Goal: Information Seeking & Learning: Learn about a topic

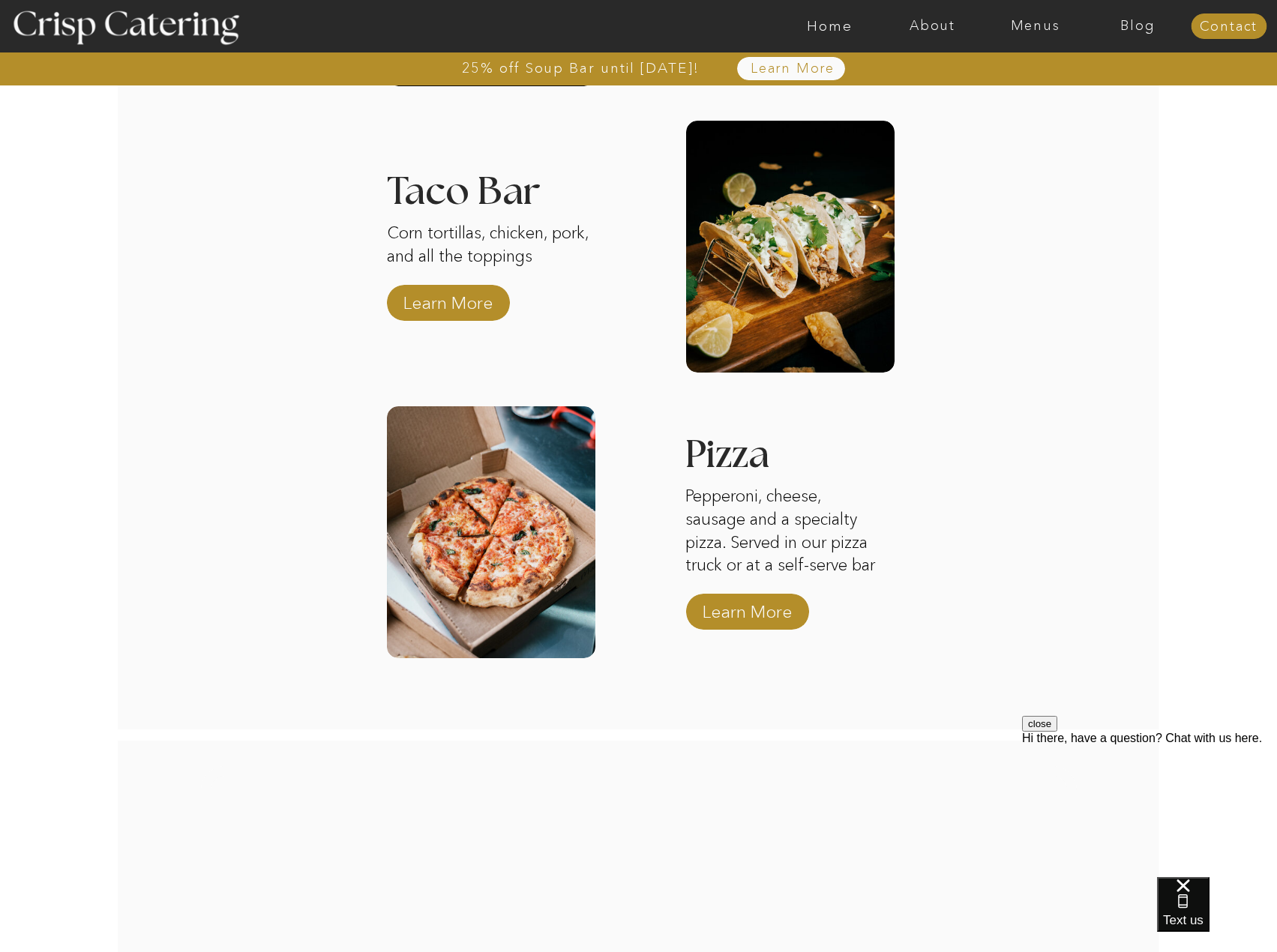
scroll to position [2400, 0]
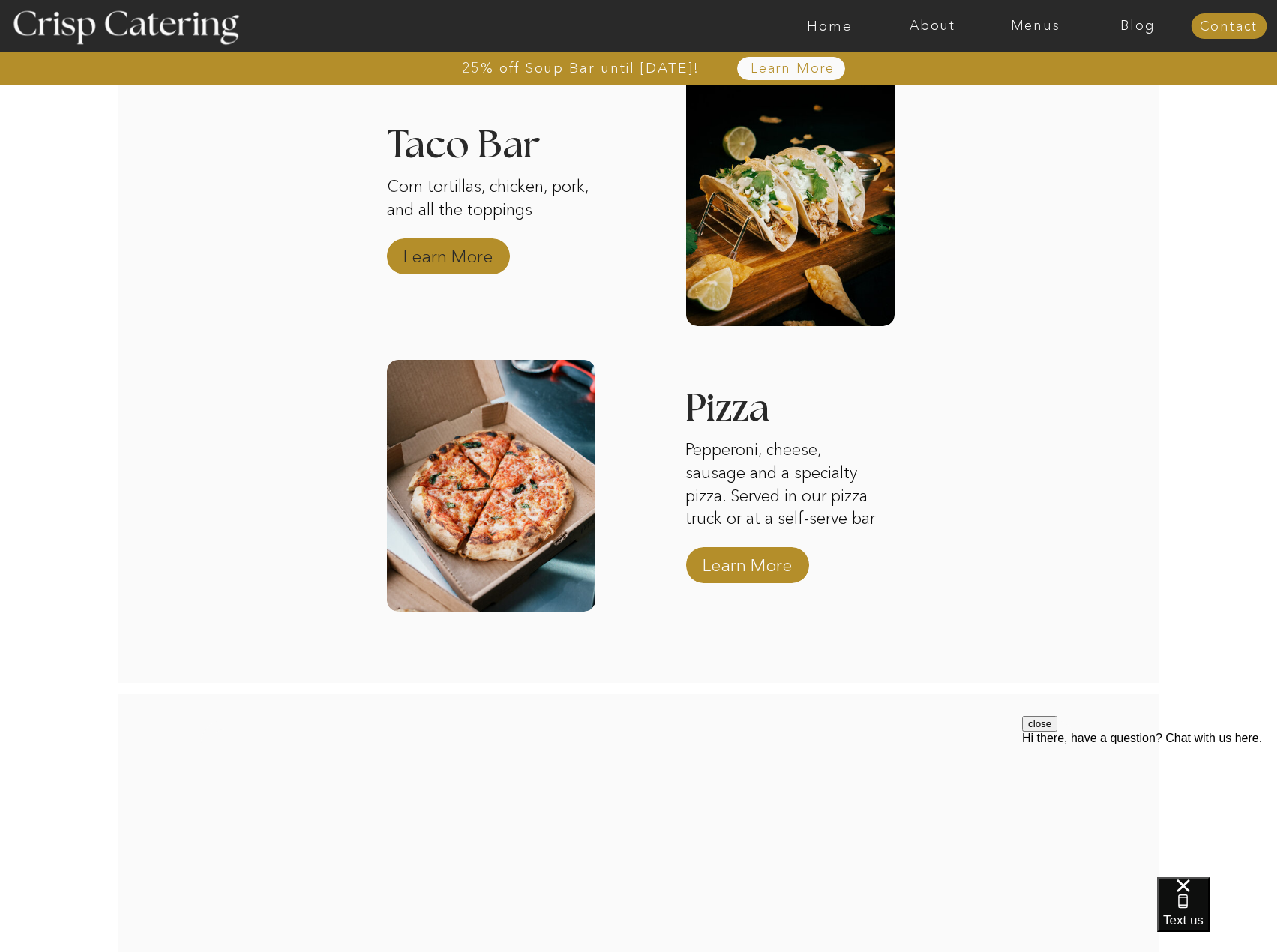
click at [415, 265] on p "Learn More" at bounding box center [448, 253] width 99 height 43
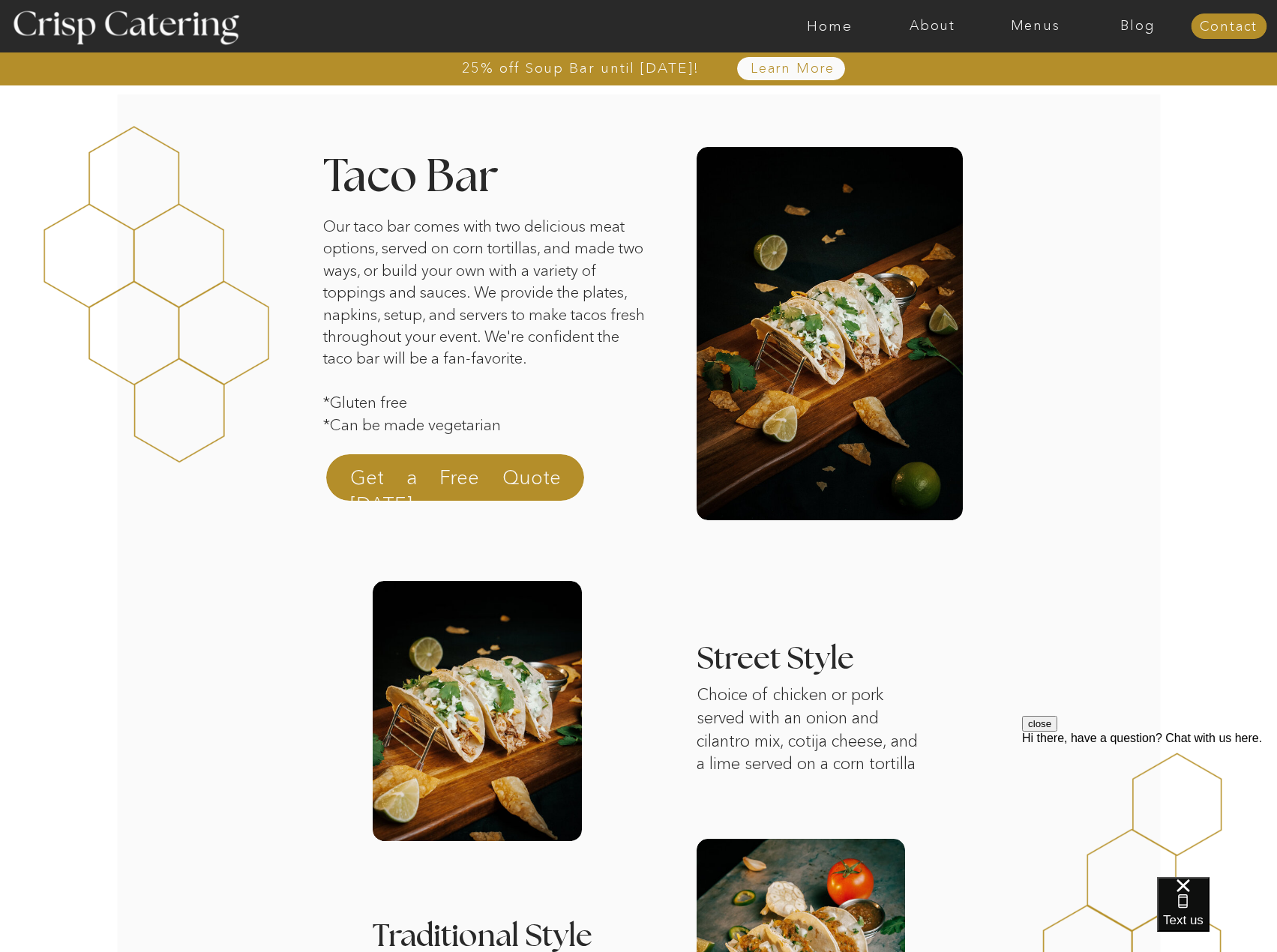
click at [1050, 21] on nav "Menus" at bounding box center [1035, 26] width 102 height 15
click at [1005, 90] on nav "Winter (Sep-Feb)" at bounding box center [1034, 88] width 123 height 14
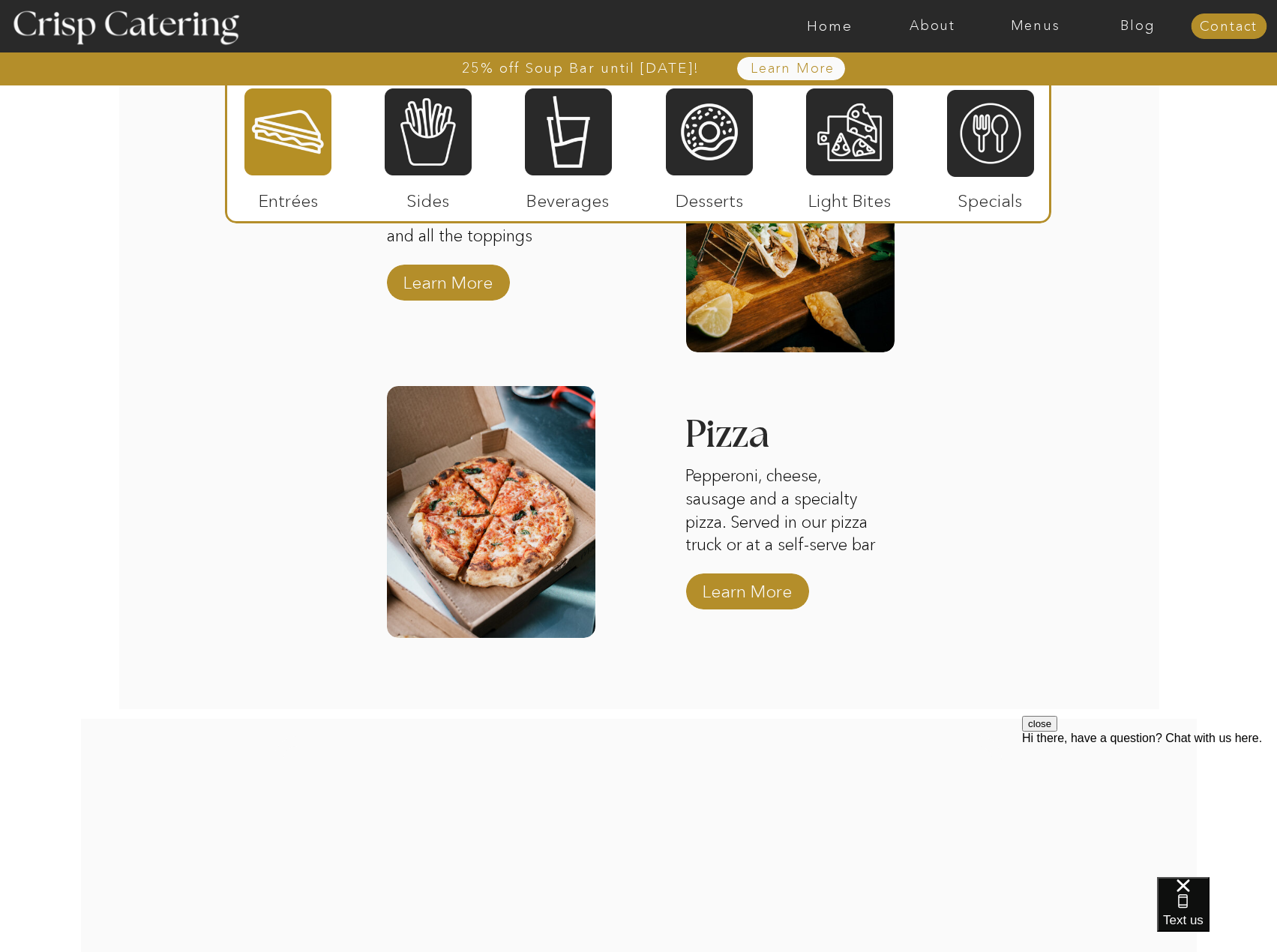
scroll to position [2324, 0]
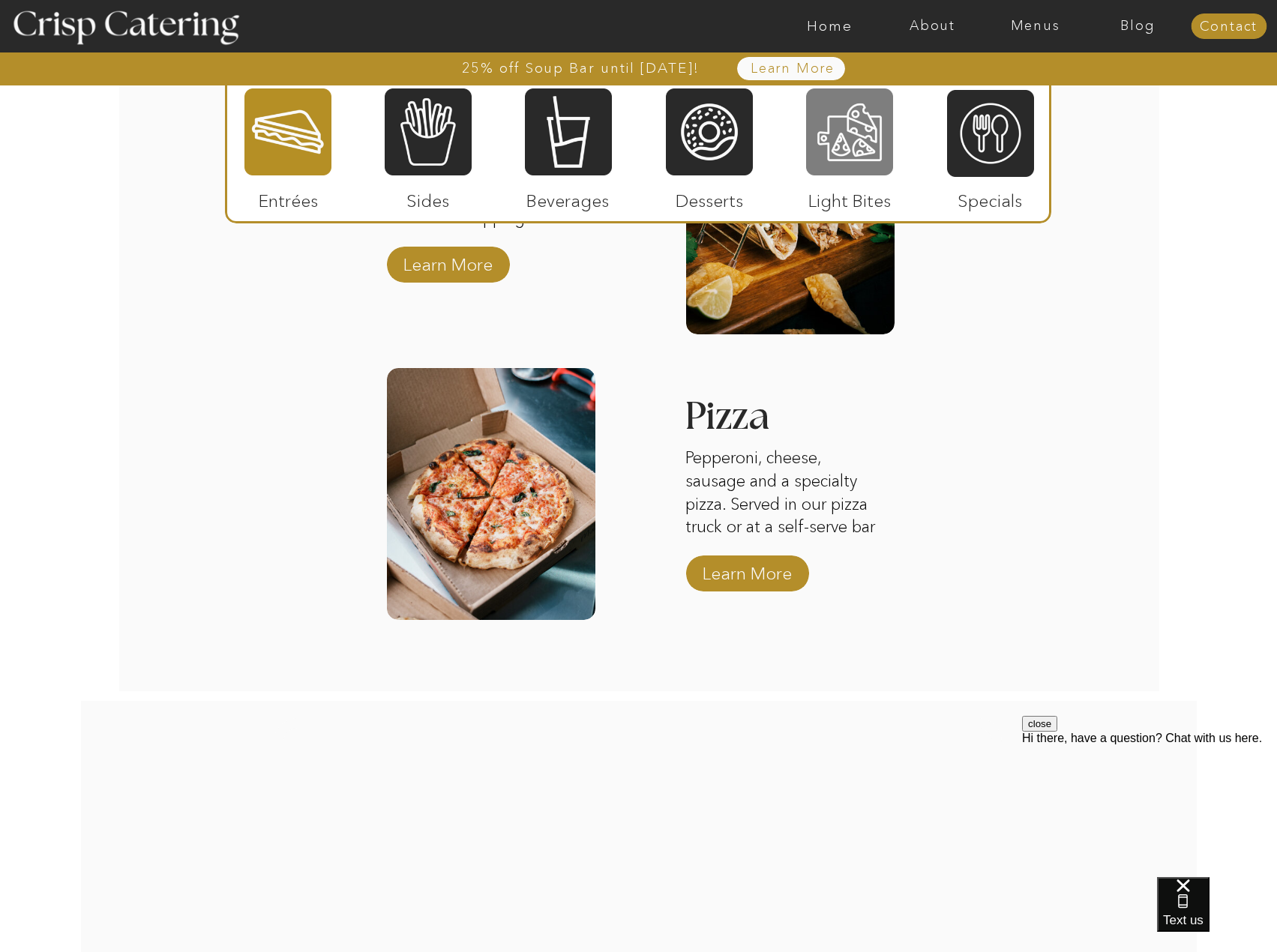
click at [880, 156] on div at bounding box center [850, 131] width 87 height 89
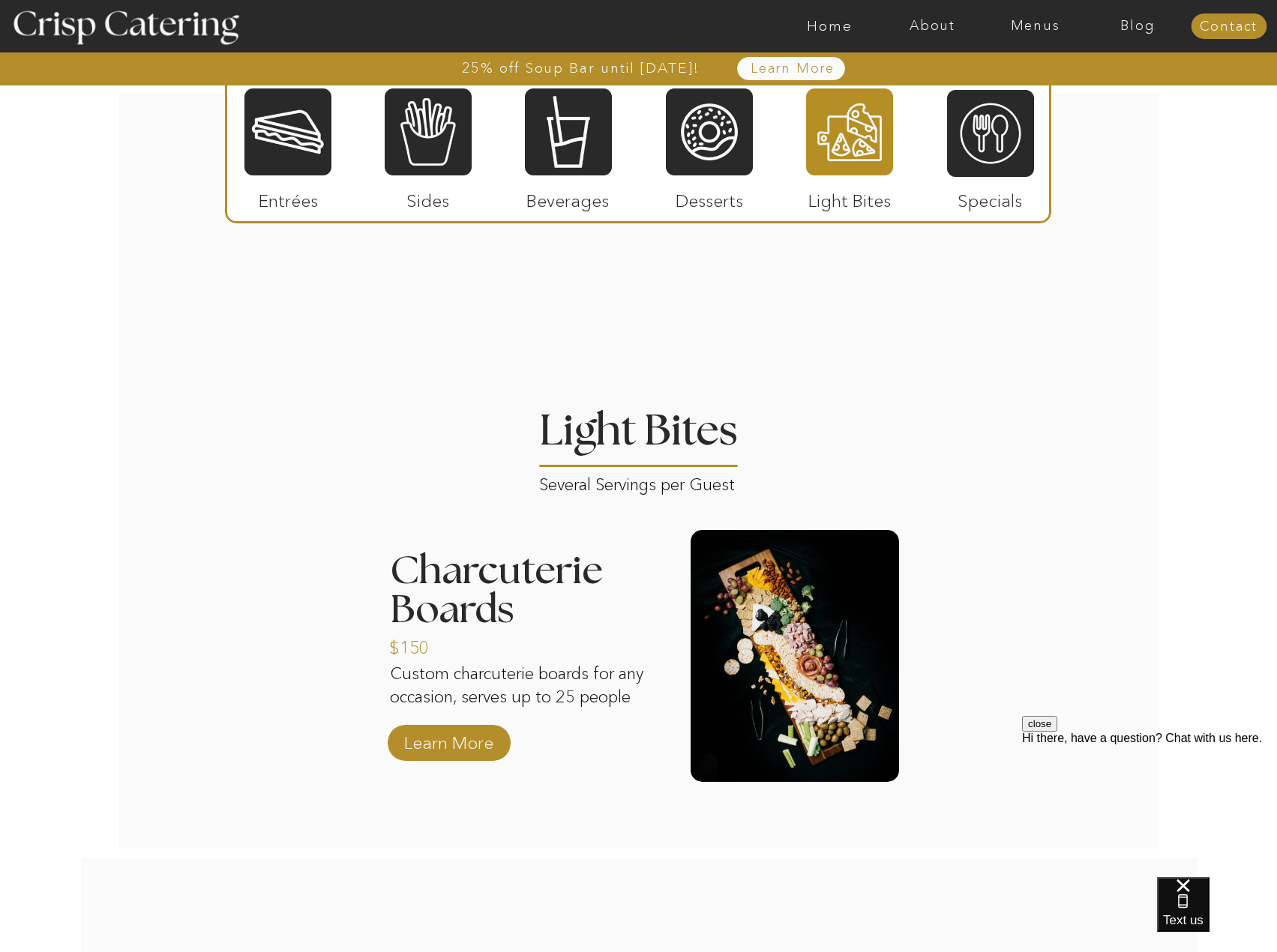
scroll to position [1593, 0]
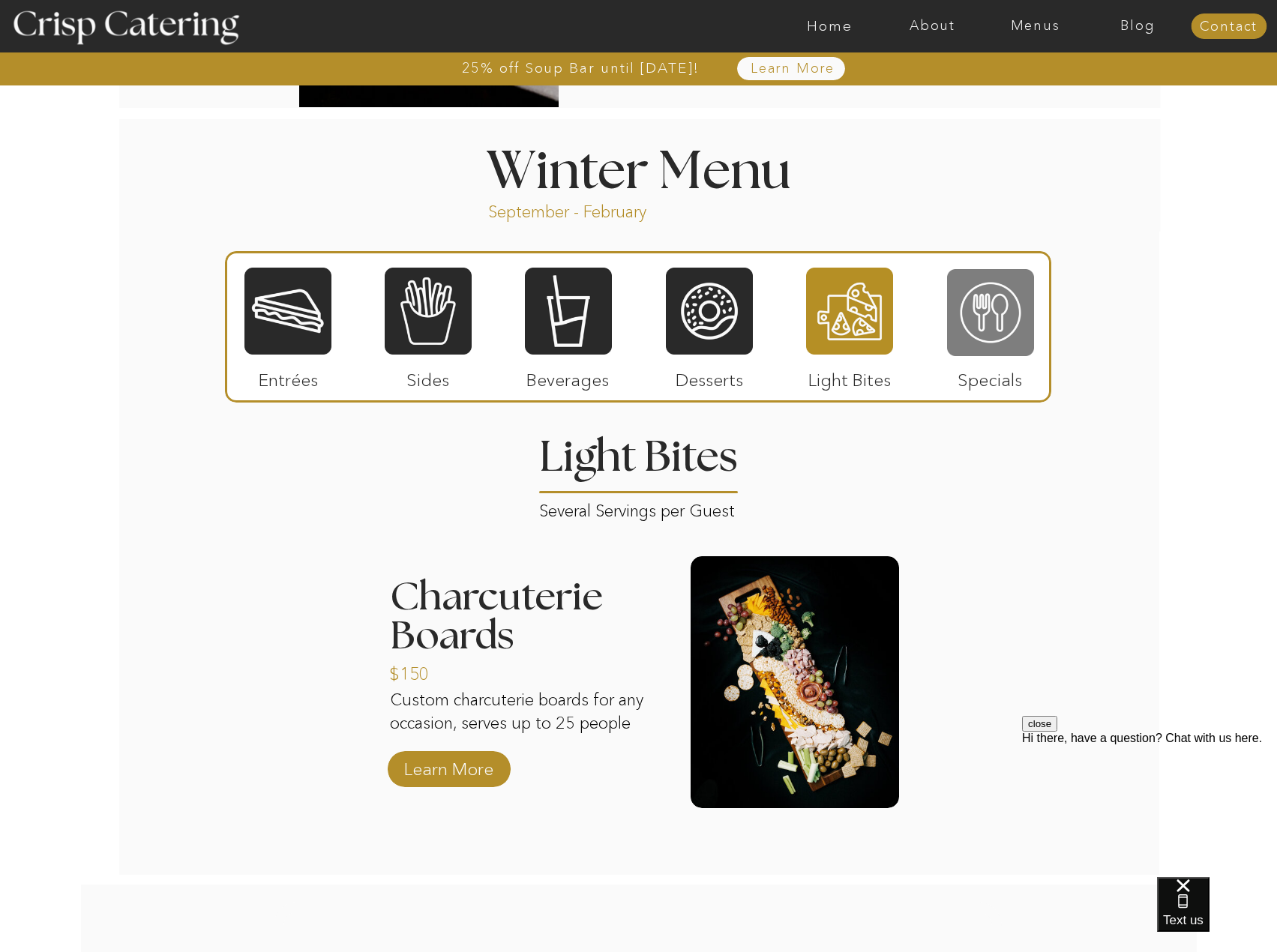
click at [1013, 308] on div at bounding box center [991, 312] width 87 height 89
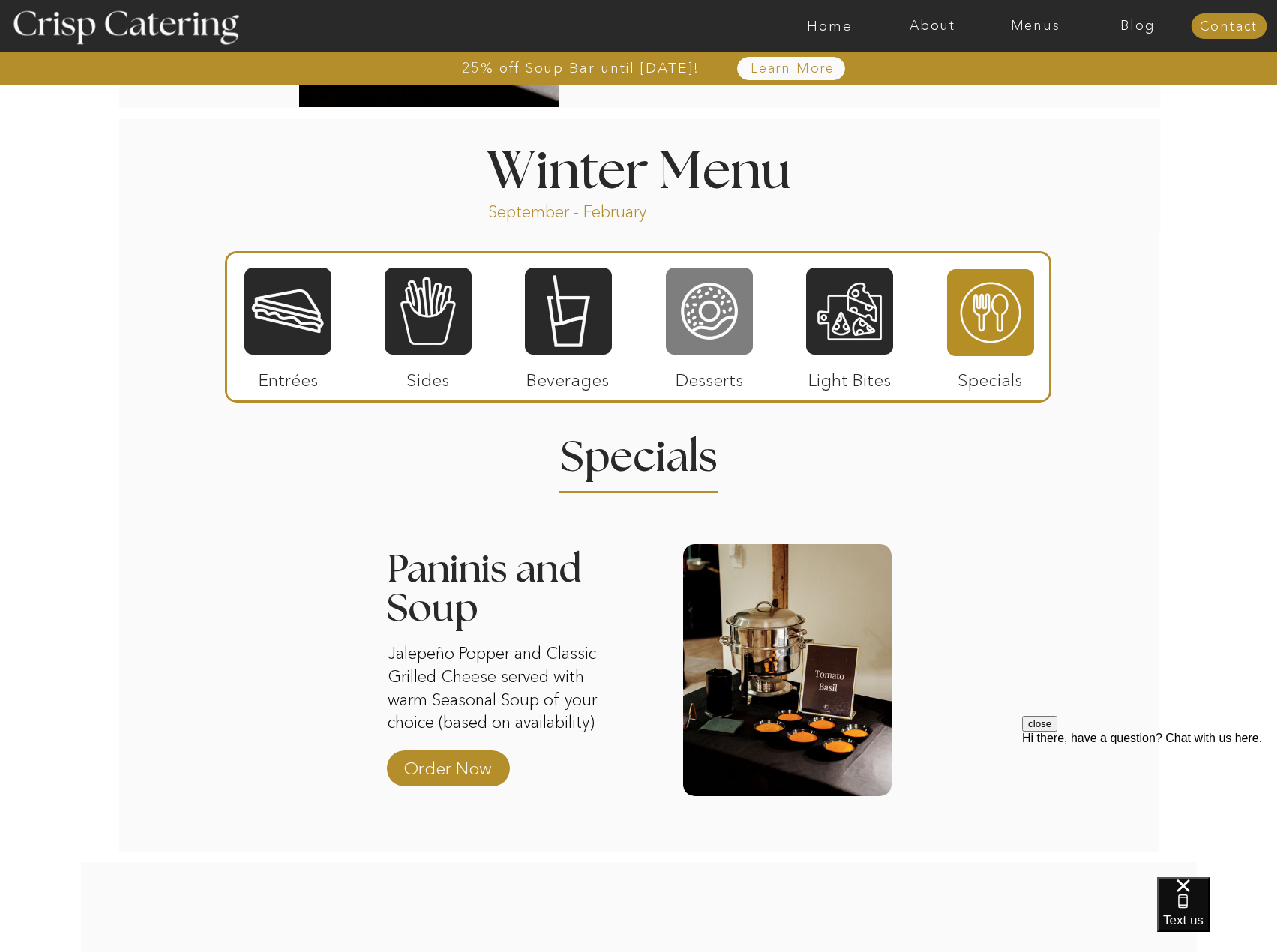
click at [698, 321] on div at bounding box center [709, 311] width 87 height 89
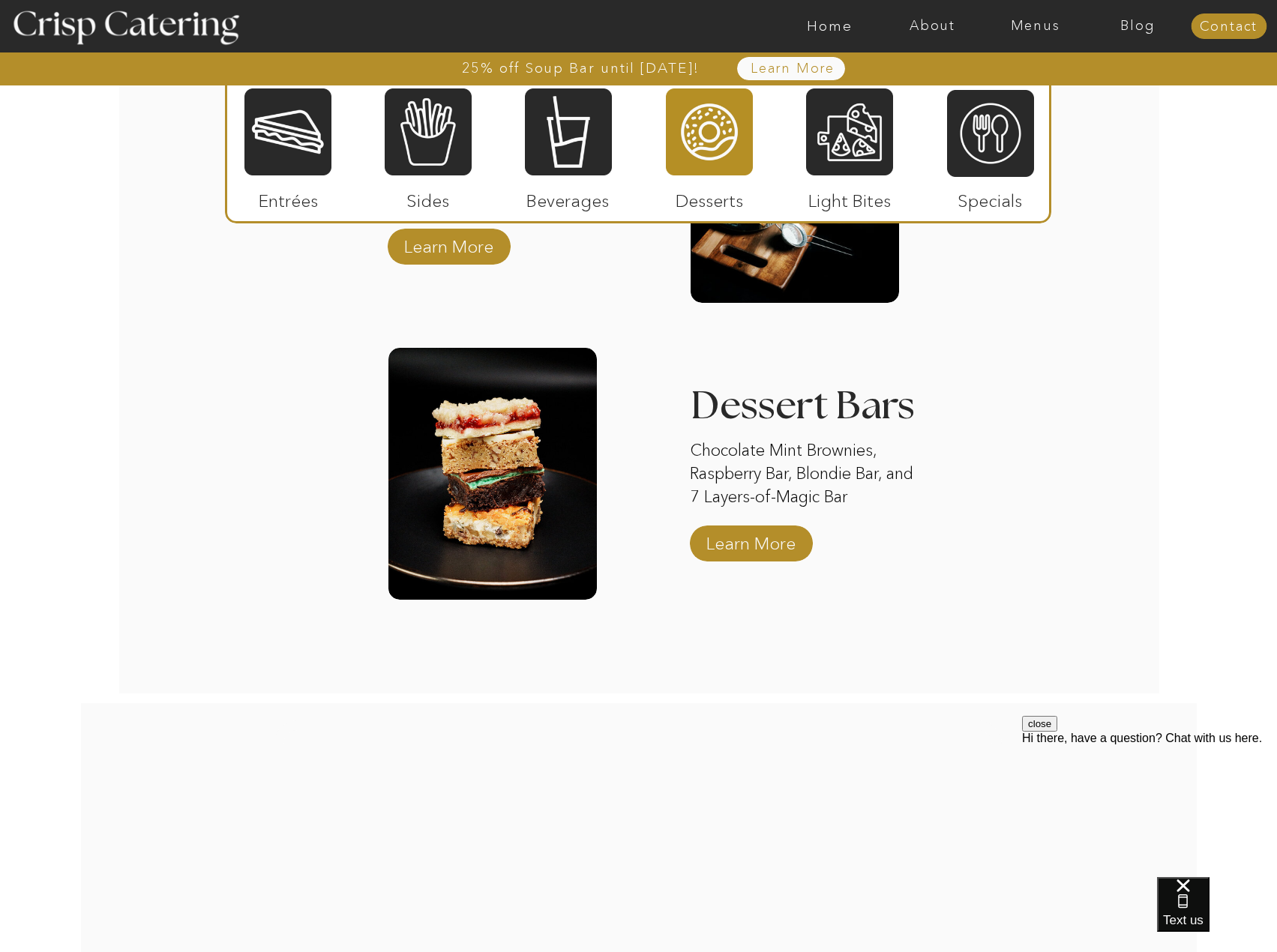
scroll to position [2344, 0]
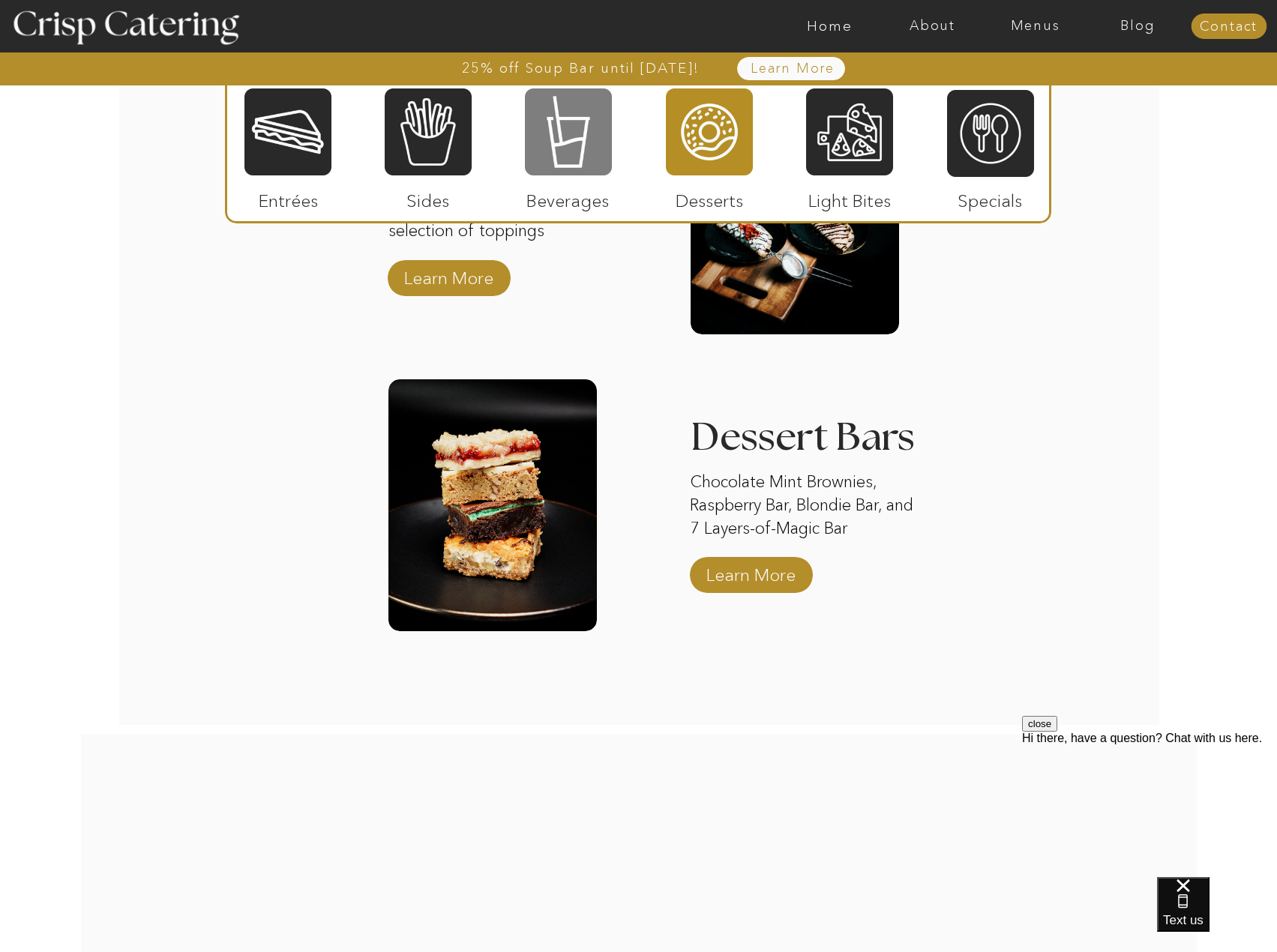
click at [582, 141] on div at bounding box center [569, 131] width 87 height 89
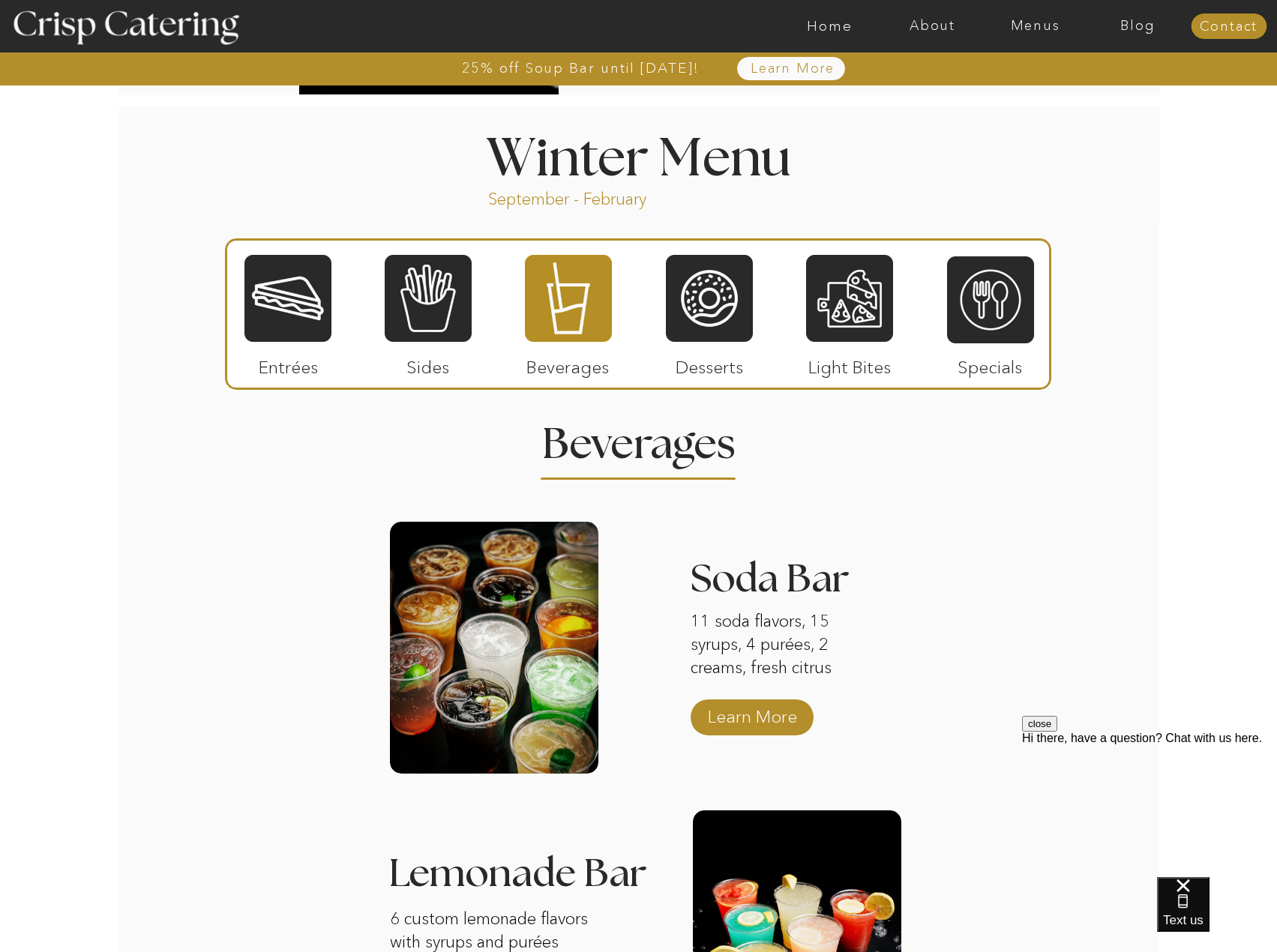
scroll to position [1593, 0]
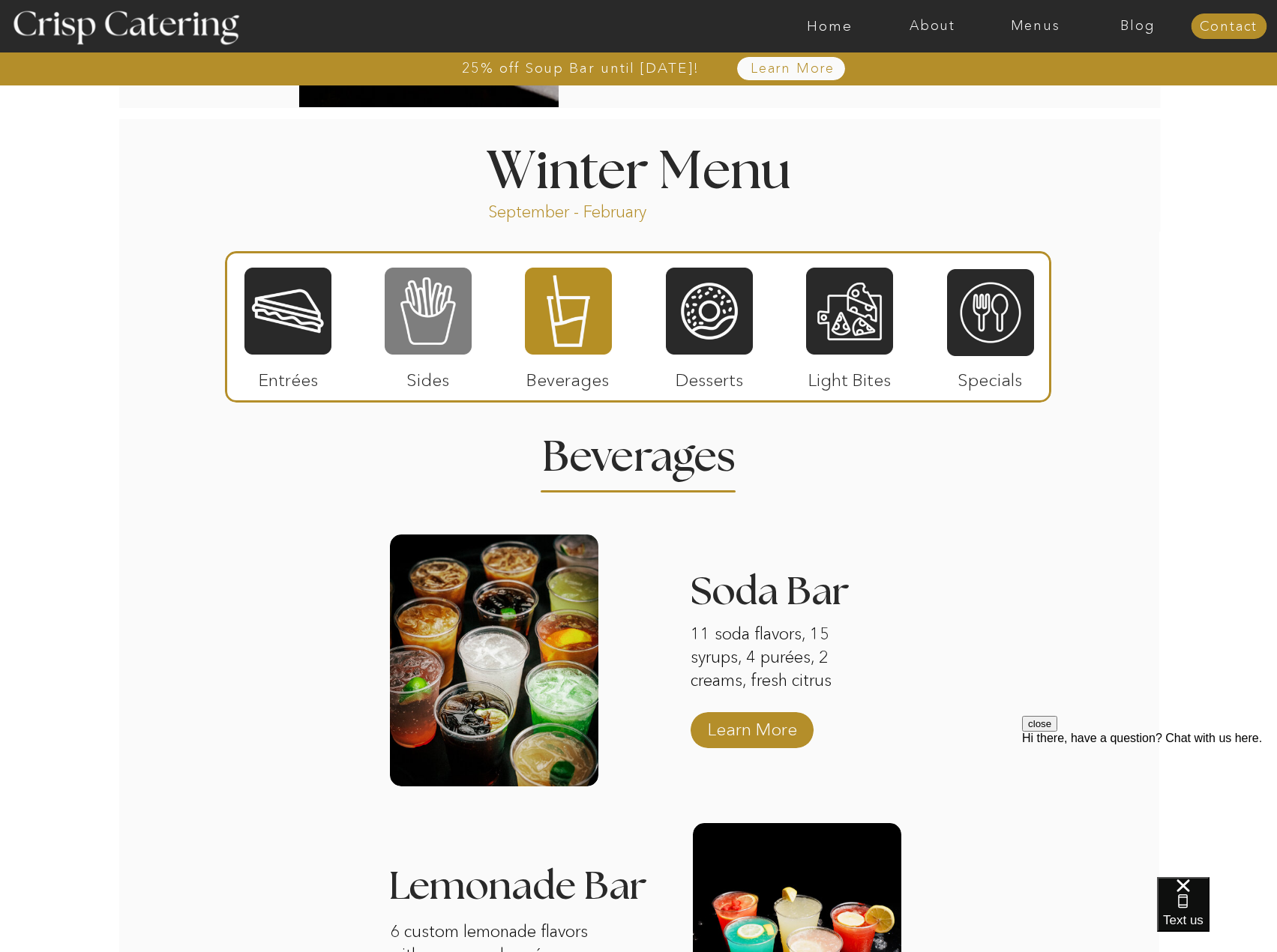
click at [421, 318] on div at bounding box center [428, 311] width 87 height 89
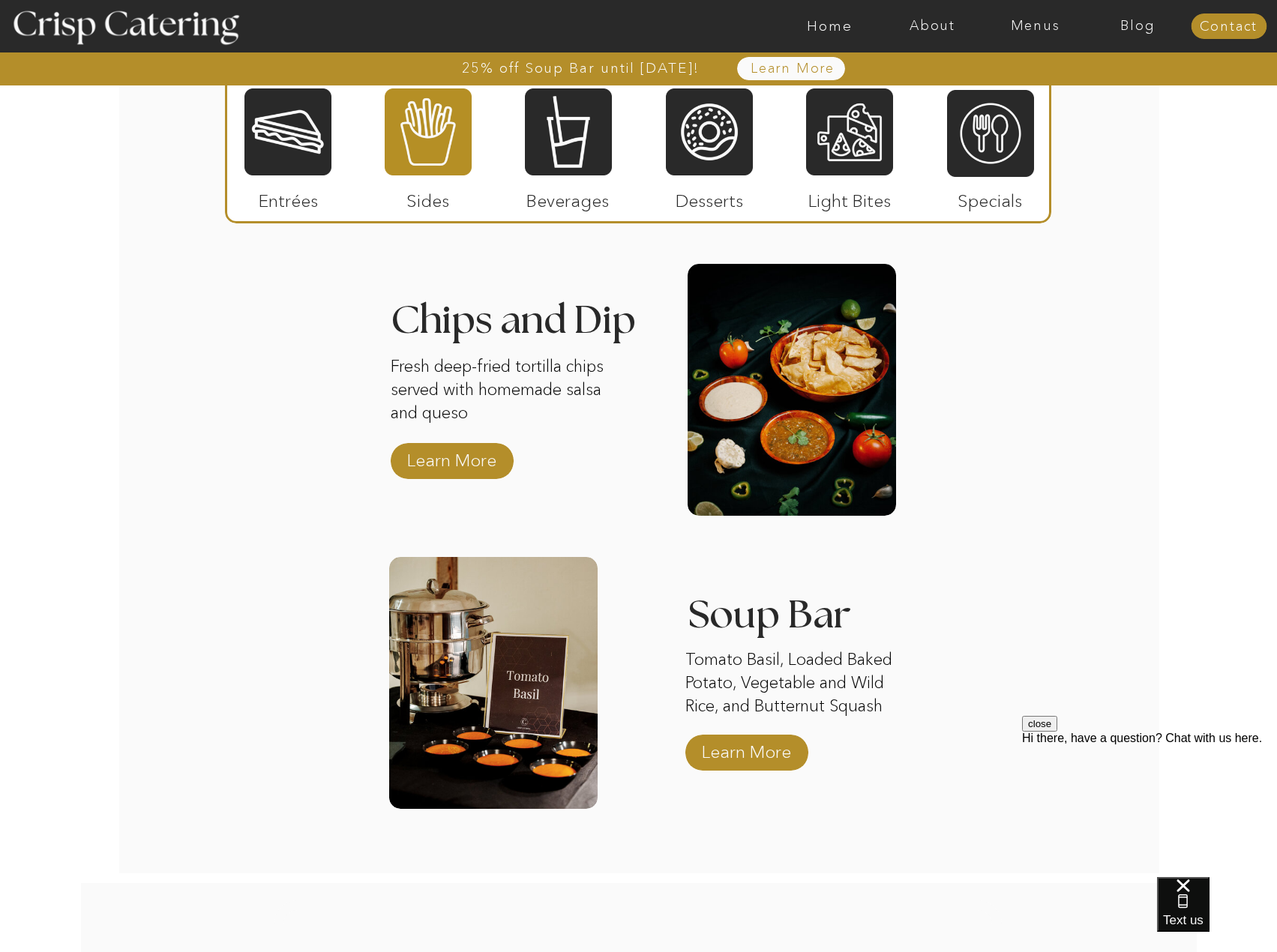
scroll to position [2493, 0]
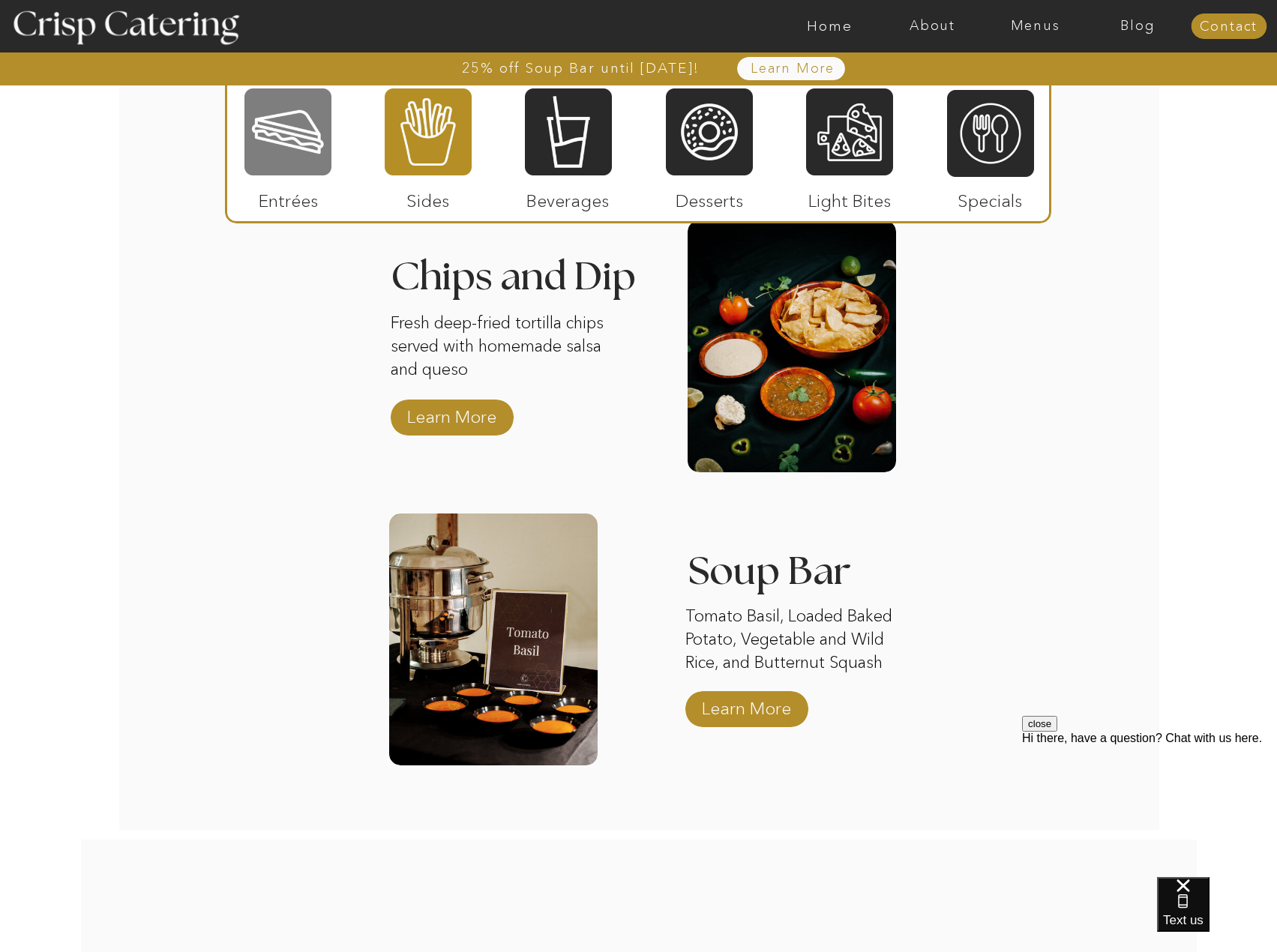
click at [314, 117] on div at bounding box center [288, 131] width 87 height 89
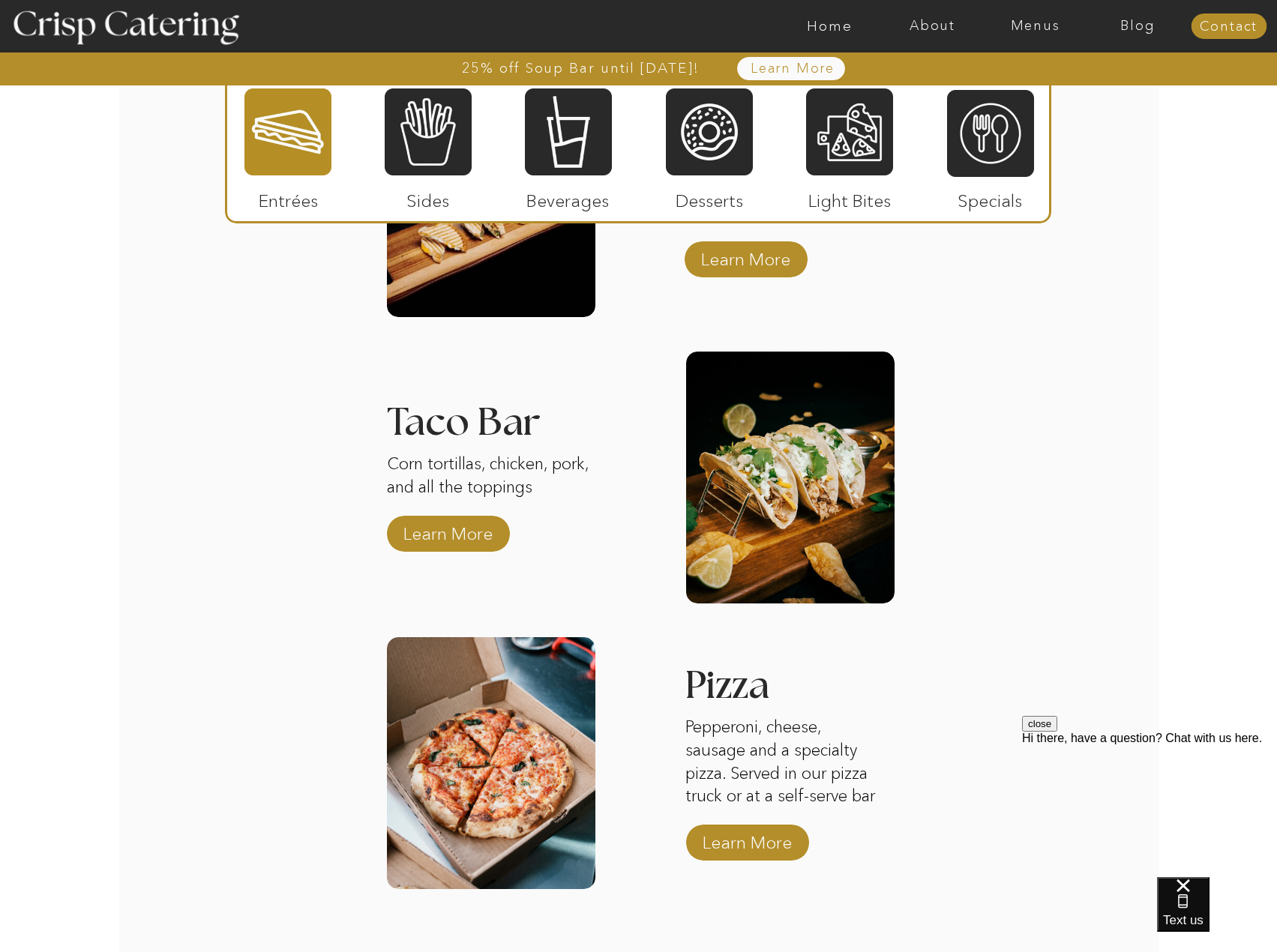
scroll to position [2044, 0]
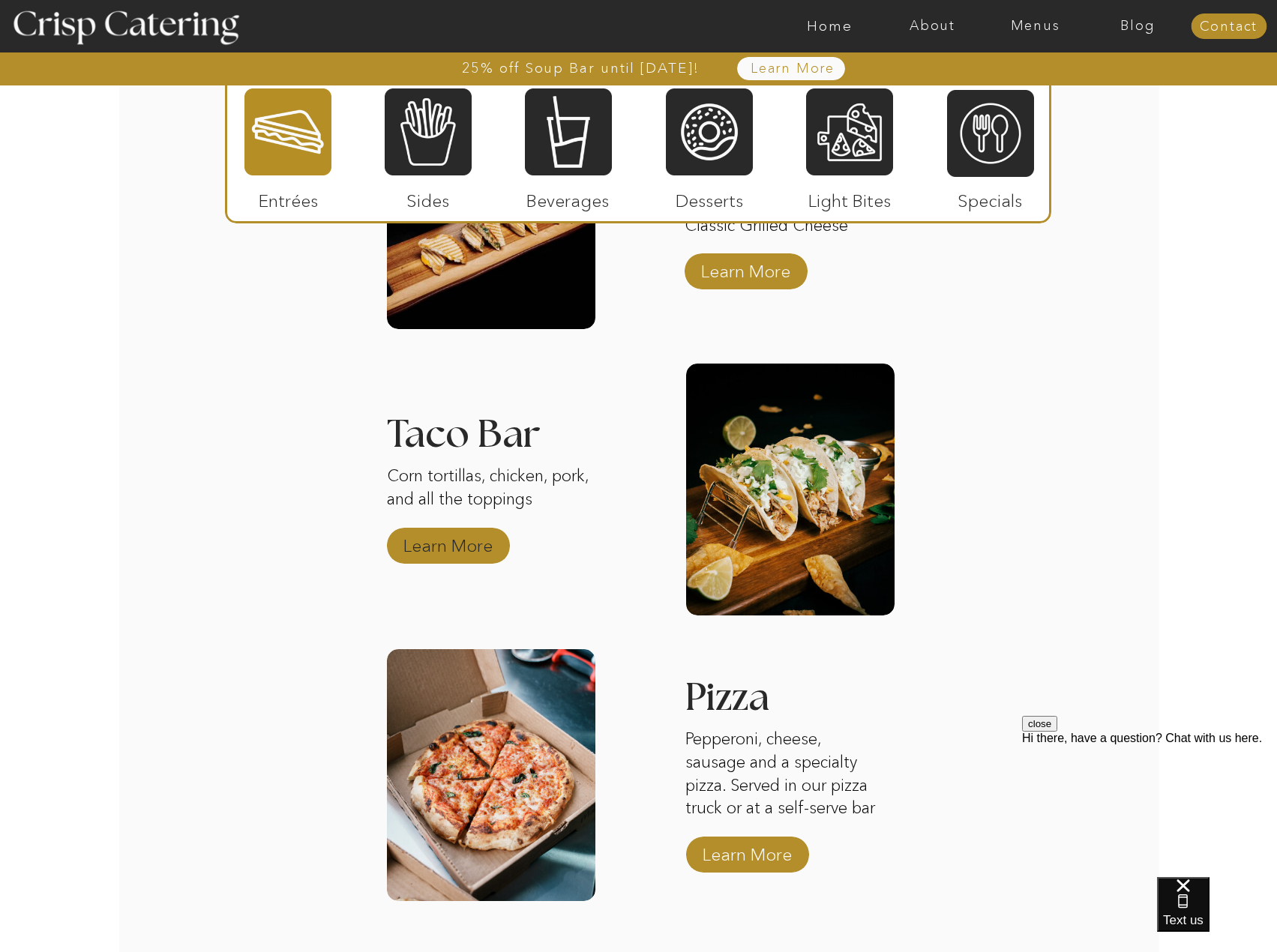
click at [453, 545] on p "Learn More" at bounding box center [448, 542] width 99 height 43
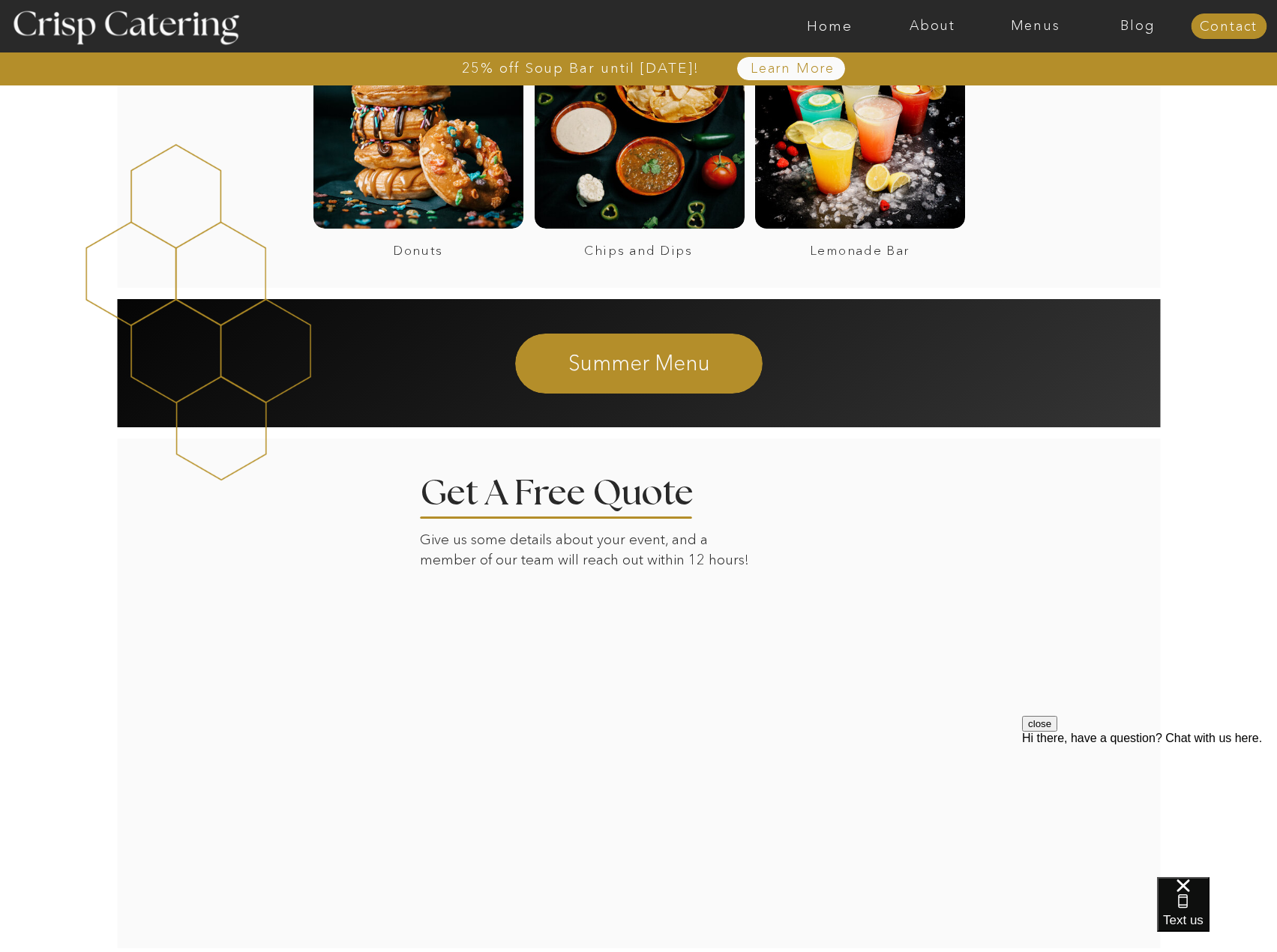
scroll to position [1366, 0]
